Goal: Task Accomplishment & Management: Complete application form

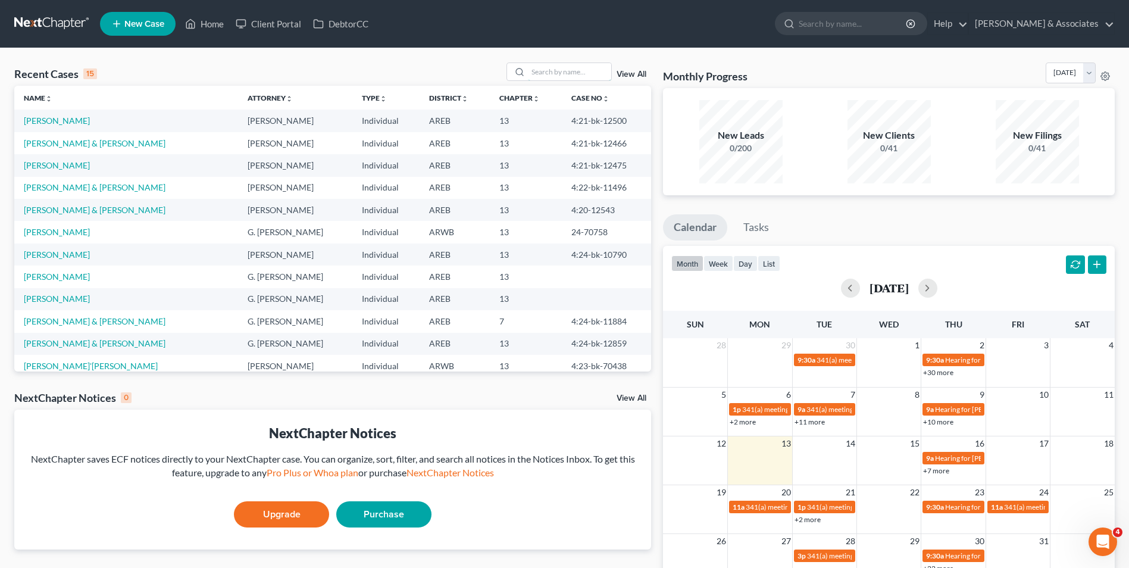
click at [544, 71] on input "search" at bounding box center [569, 71] width 83 height 17
type input "a"
type input "[PERSON_NAME]"
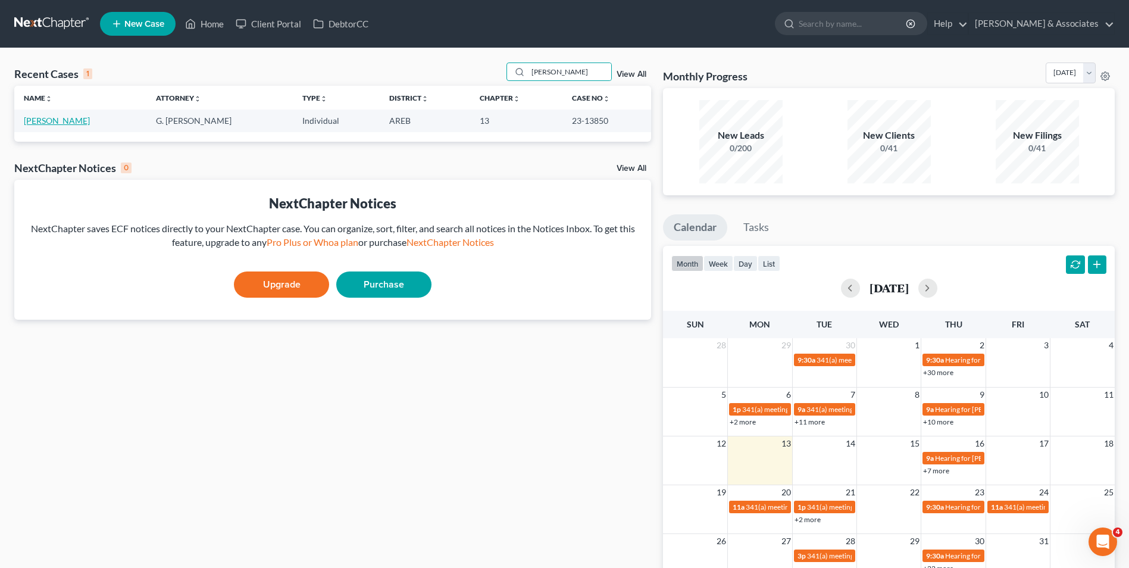
click at [57, 121] on link "[PERSON_NAME]" at bounding box center [57, 121] width 66 height 10
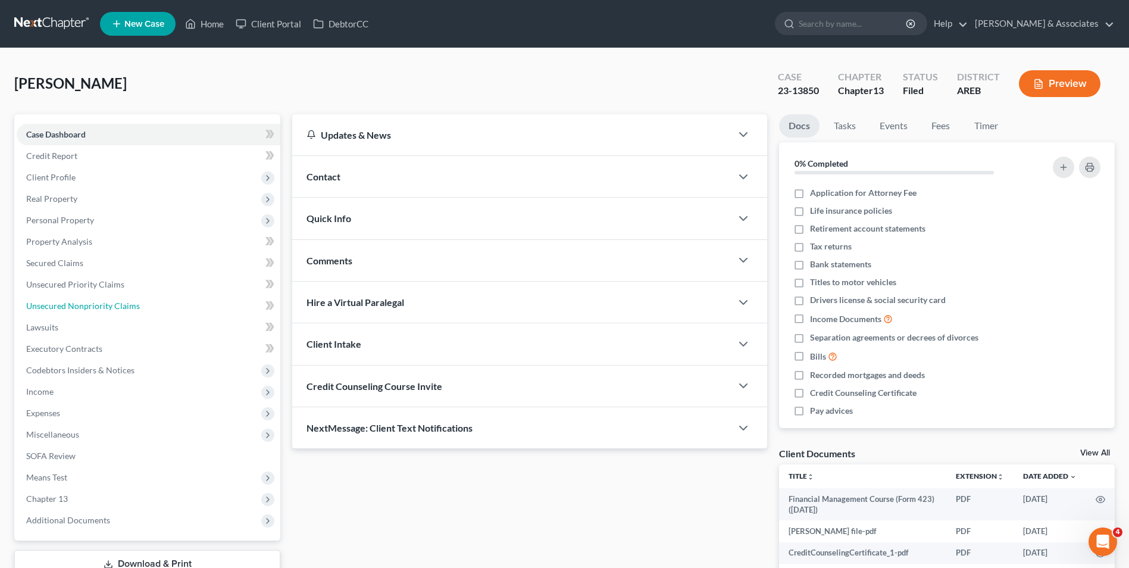
click at [71, 302] on span "Unsecured Nonpriority Claims" at bounding box center [83, 306] width 114 height 10
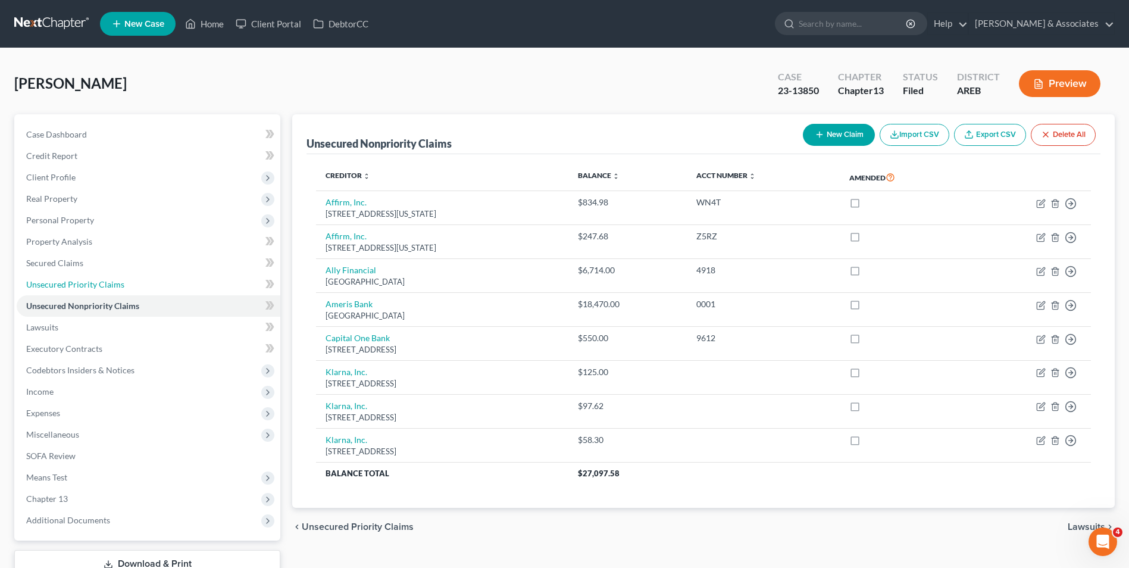
click at [161, 280] on link "Unsecured Priority Claims" at bounding box center [149, 284] width 264 height 21
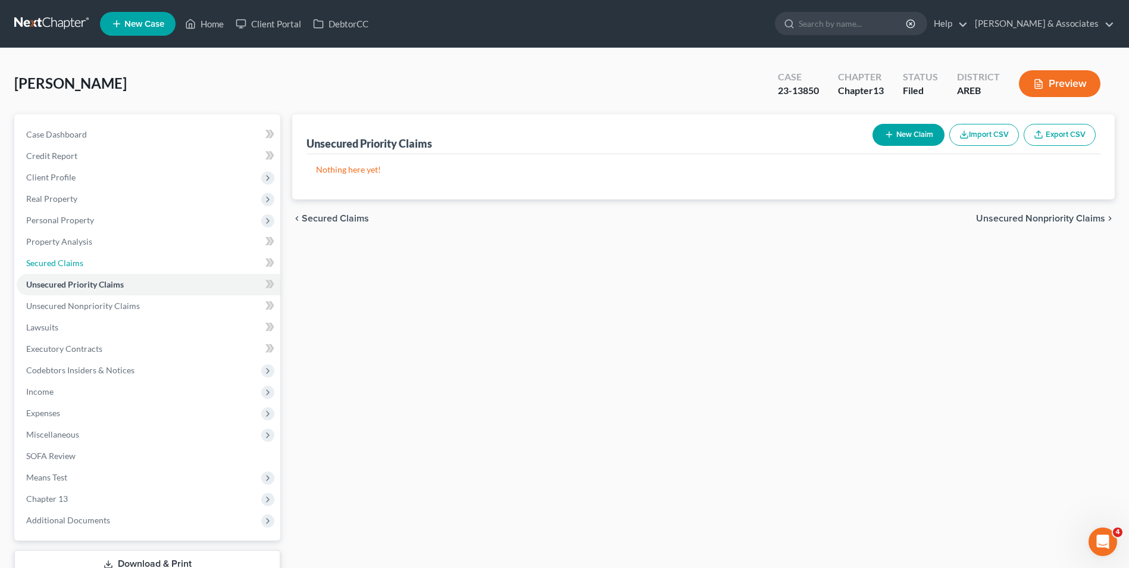
click at [146, 265] on link "Secured Claims" at bounding box center [149, 262] width 264 height 21
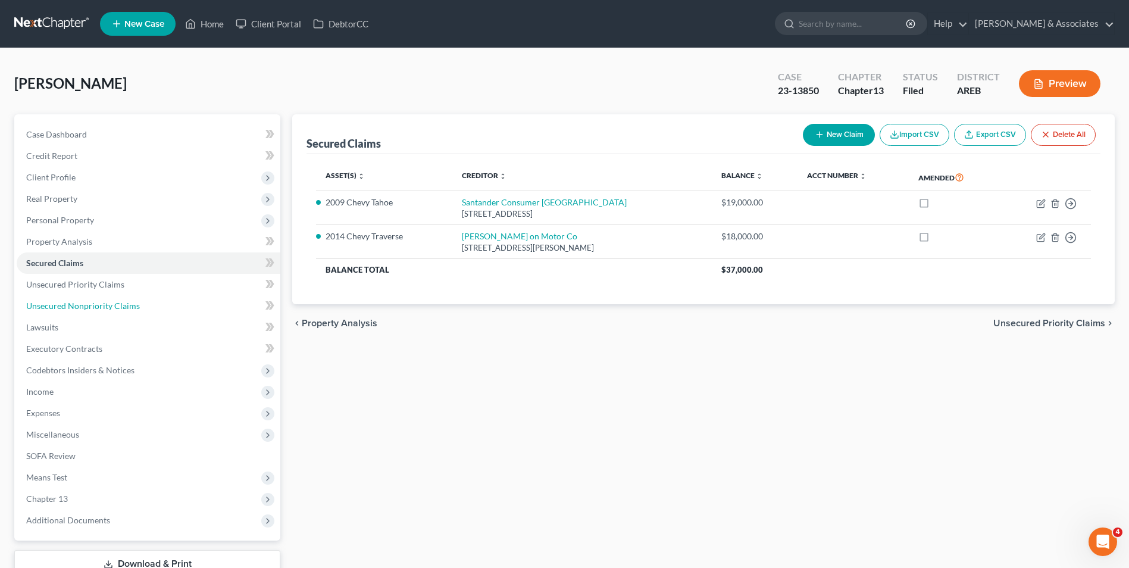
click at [146, 306] on link "Unsecured Nonpriority Claims" at bounding box center [149, 305] width 264 height 21
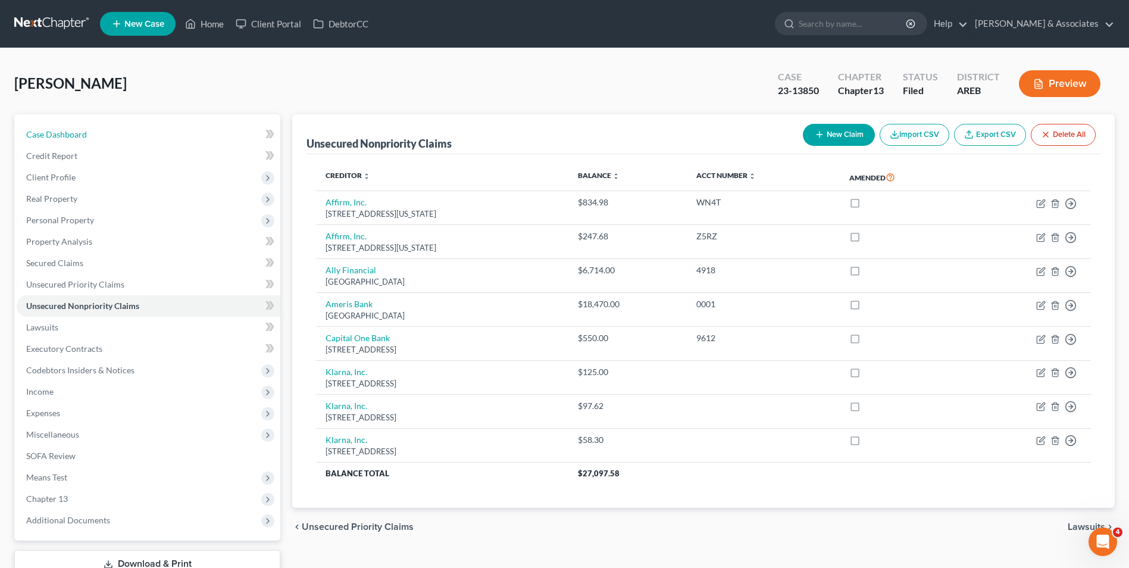
click at [123, 141] on link "Case Dashboard" at bounding box center [149, 134] width 264 height 21
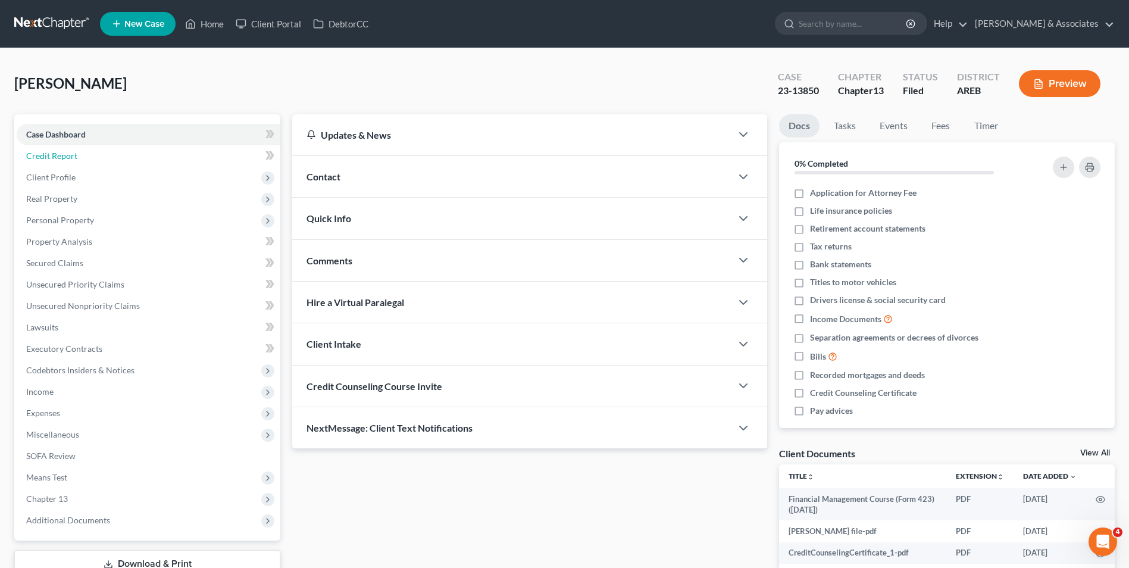
click at [115, 161] on link "Credit Report" at bounding box center [149, 155] width 264 height 21
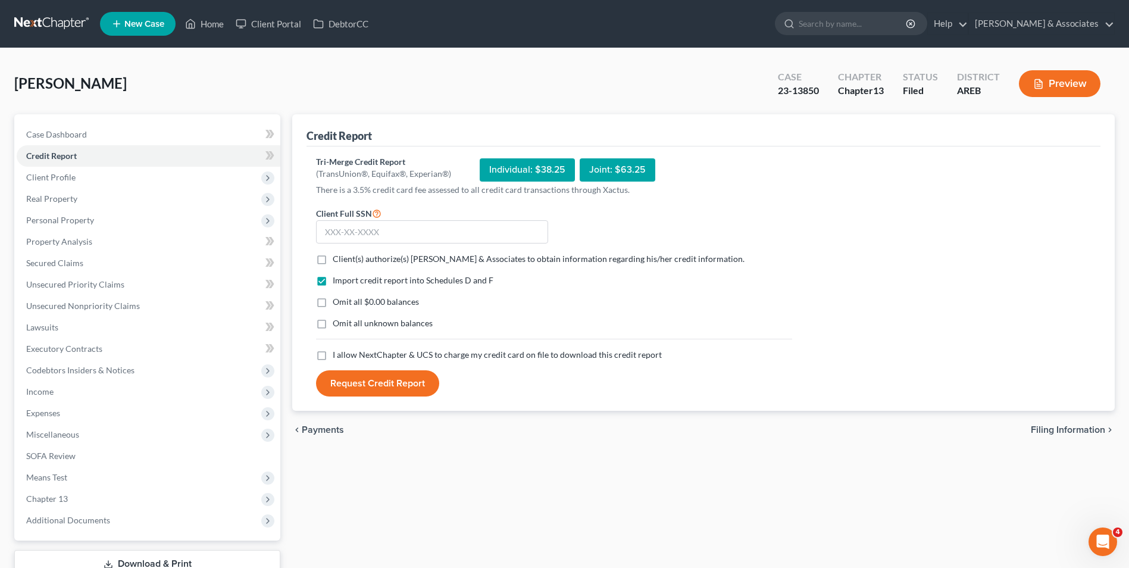
click at [111, 178] on span "Client Profile" at bounding box center [149, 177] width 264 height 21
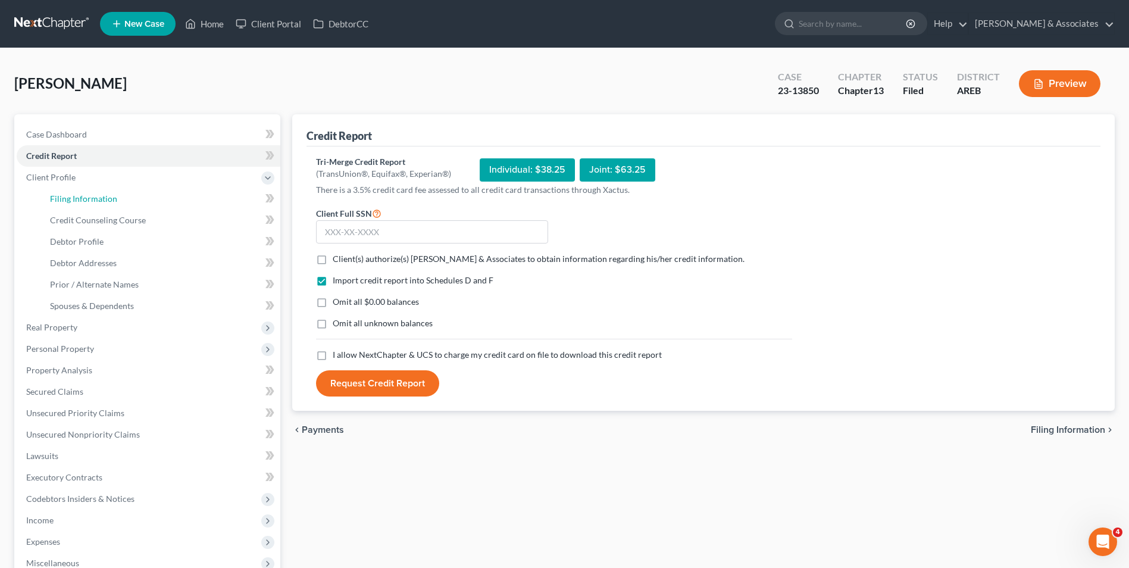
click at [147, 203] on link "Filing Information" at bounding box center [160, 198] width 240 height 21
select select "1"
select select "0"
select select "3"
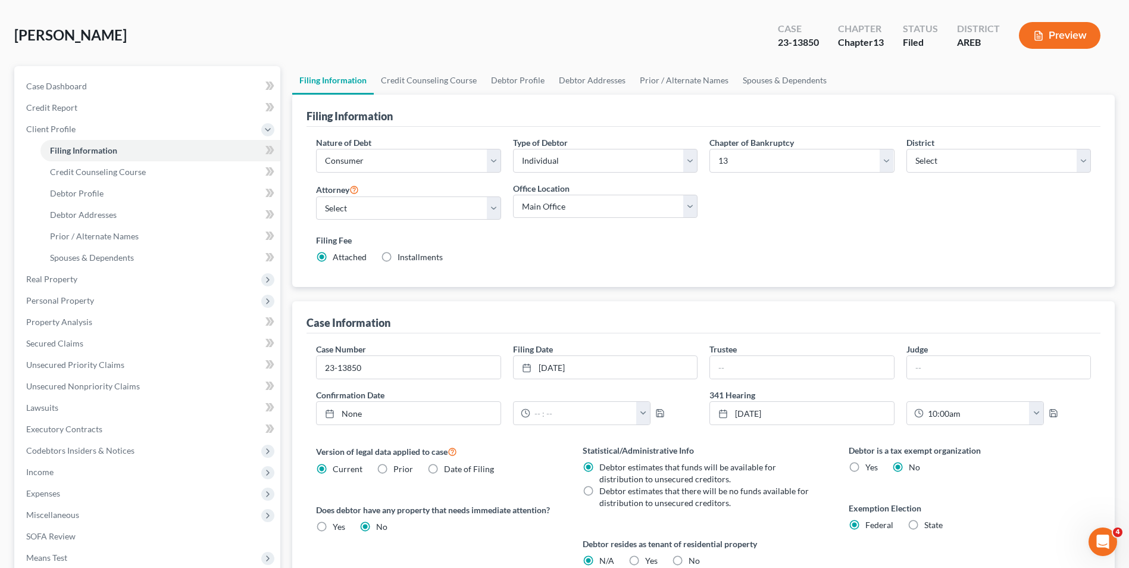
scroll to position [47, 0]
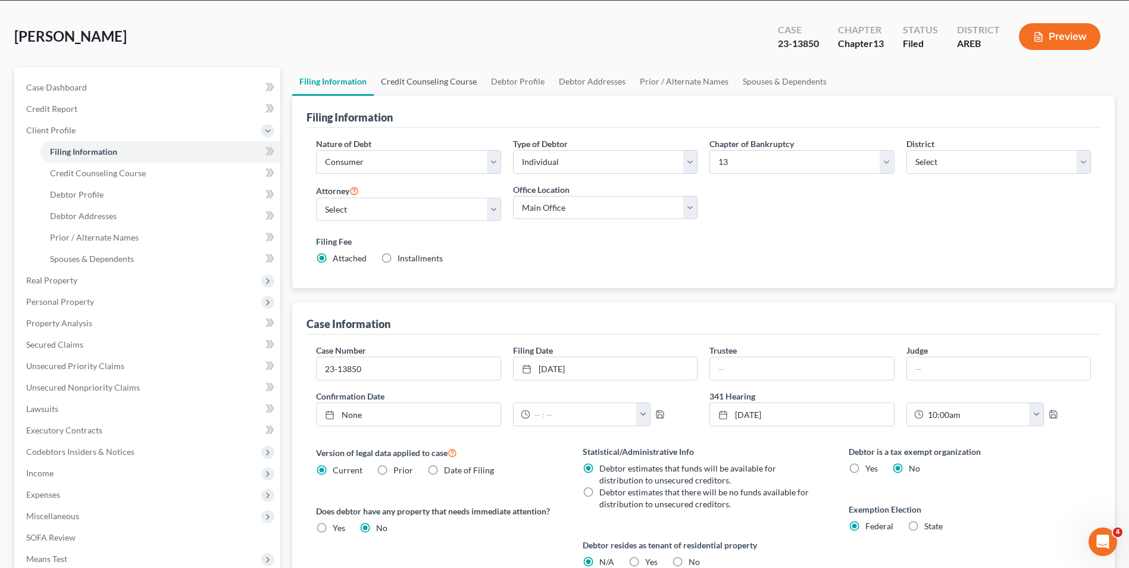
click at [440, 90] on link "Credit Counseling Course" at bounding box center [429, 81] width 110 height 29
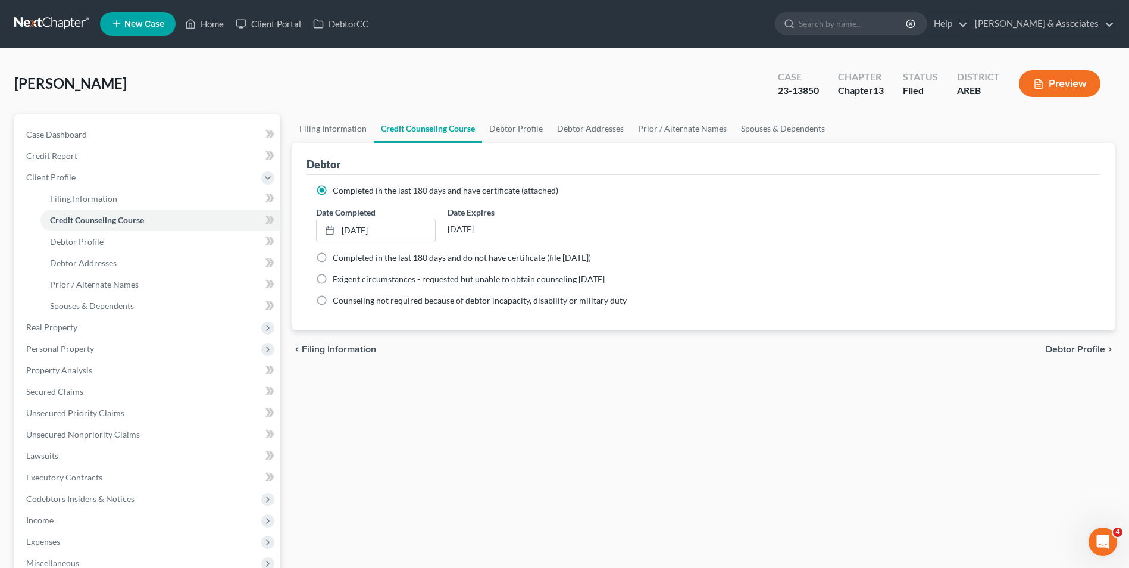
click at [526, 88] on div "[PERSON_NAME] Upgraded Case 23-13850 Chapter Chapter 13 Status Filed District A…" at bounding box center [564, 89] width 1101 height 52
click at [517, 123] on link "Debtor Profile" at bounding box center [516, 128] width 68 height 29
select select "2"
select select "4"
